Goal: Task Accomplishment & Management: Manage account settings

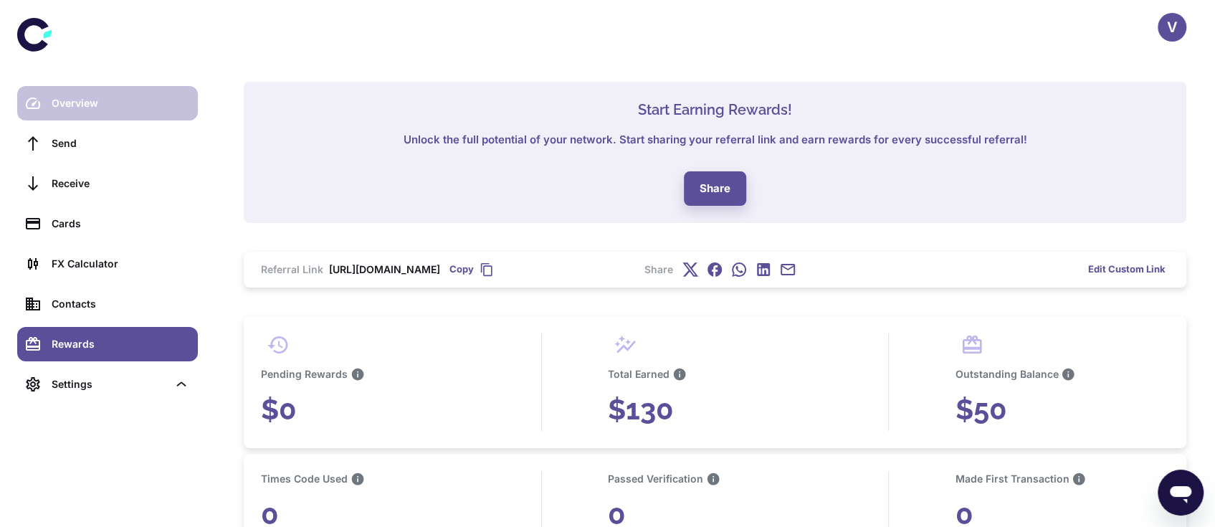
drag, startPoint x: 0, startPoint y: 0, endPoint x: 57, endPoint y: 96, distance: 111.9
click at [57, 96] on div "Overview" at bounding box center [121, 103] width 138 height 16
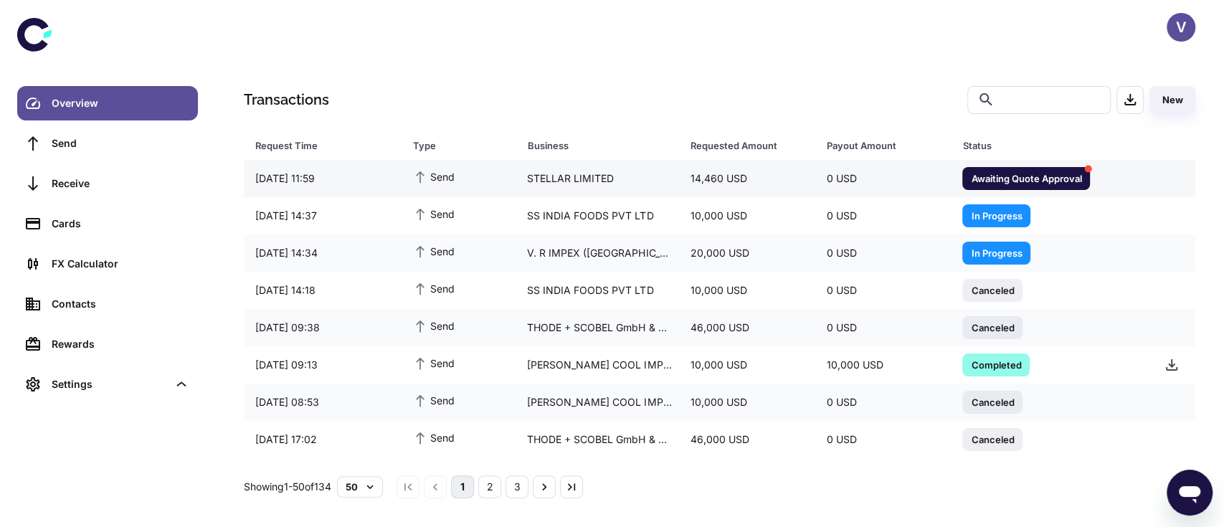
click at [1011, 176] on span "Awaiting Quote Approval" at bounding box center [1026, 178] width 128 height 14
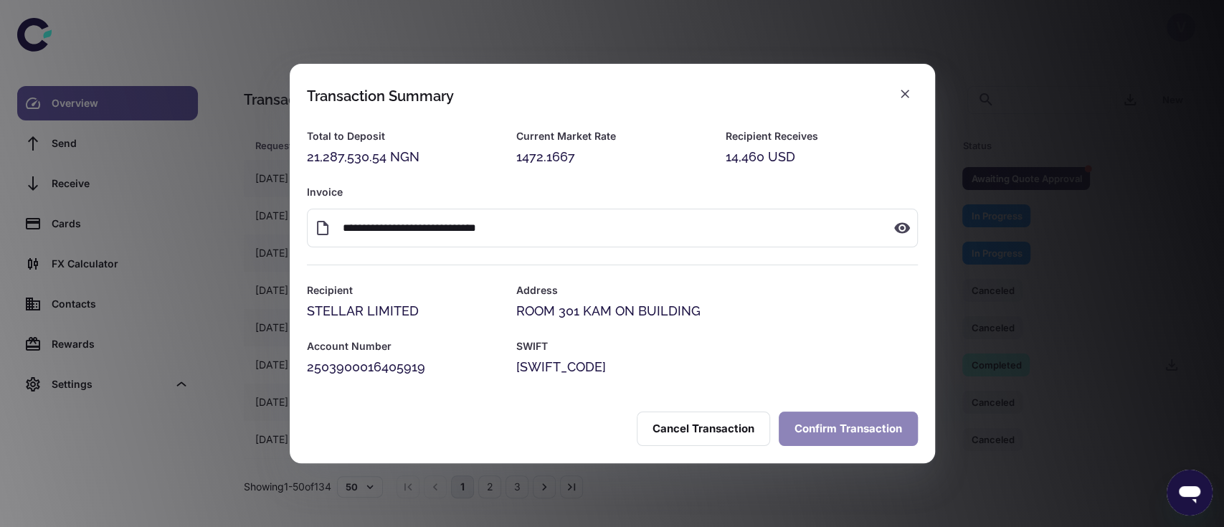
click at [842, 435] on button "Confirm Transaction" at bounding box center [848, 429] width 139 height 34
click at [351, 162] on div "21,287,530.54 NGN" at bounding box center [403, 157] width 192 height 20
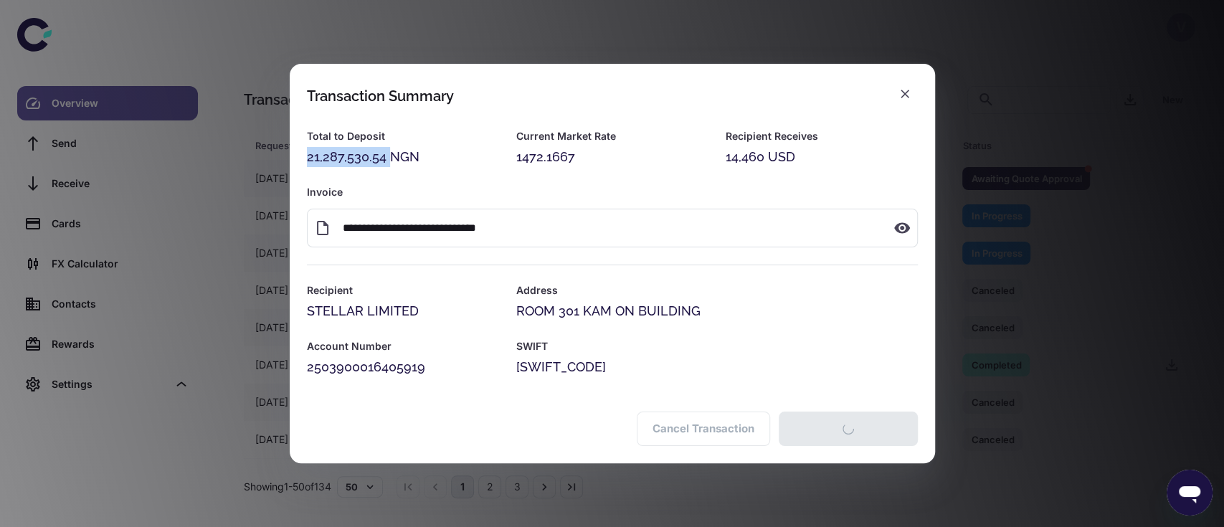
click at [351, 162] on div "21,287,530.54 NGN" at bounding box center [403, 157] width 192 height 20
copy div "21,287,530.54"
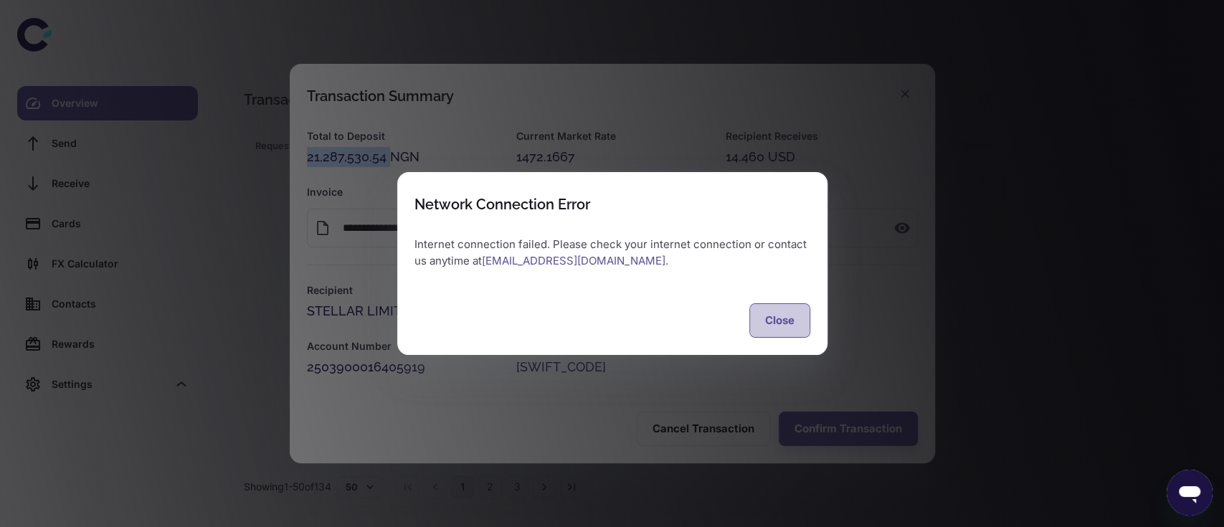
click at [787, 326] on button "Close" at bounding box center [779, 320] width 61 height 34
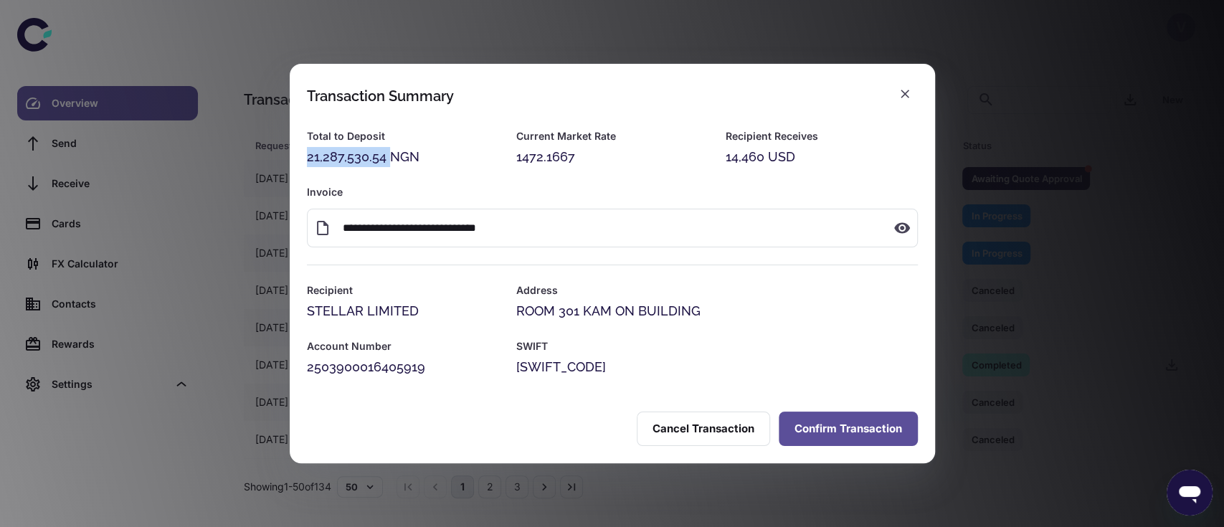
click at [832, 419] on button "Confirm Transaction" at bounding box center [848, 429] width 139 height 34
